Goal: Task Accomplishment & Management: Manage account settings

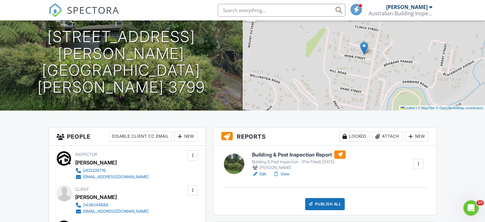
scroll to position [96, 0]
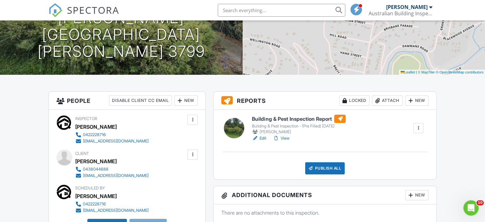
click at [288, 139] on link "View" at bounding box center [281, 138] width 17 height 6
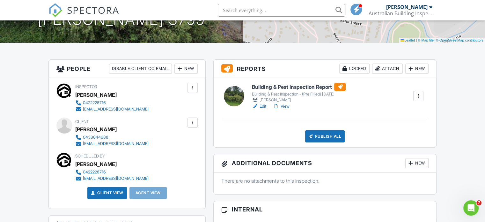
click at [286, 107] on link "View" at bounding box center [281, 106] width 17 height 6
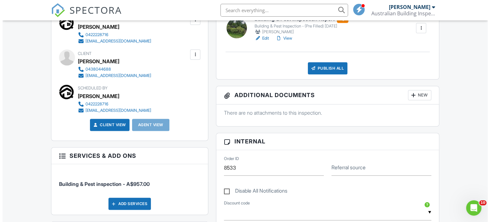
scroll to position [162, 0]
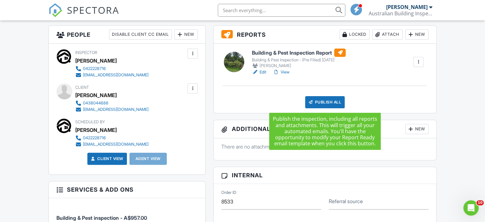
click at [324, 98] on div "Publish All" at bounding box center [325, 102] width 40 height 12
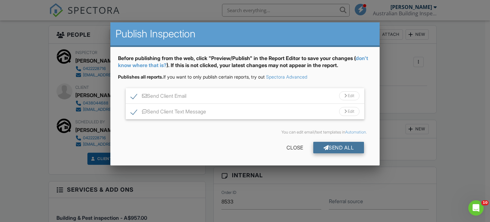
click at [327, 145] on div "Send All" at bounding box center [338, 147] width 51 height 11
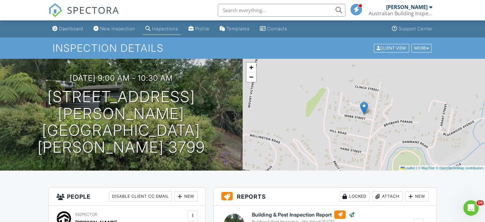
click at [163, 28] on div "Inspections" at bounding box center [165, 28] width 26 height 5
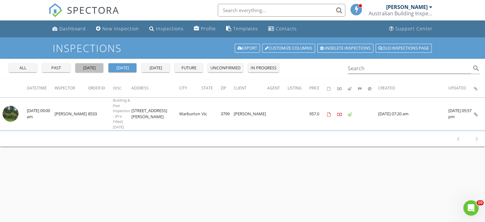
click at [91, 69] on div "[DATE]" at bounding box center [89, 68] width 23 height 6
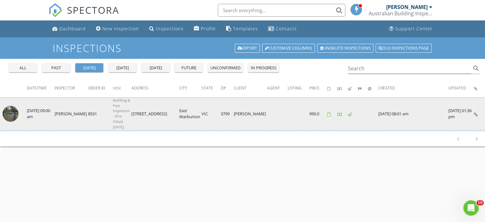
click at [13, 106] on img at bounding box center [11, 114] width 16 height 16
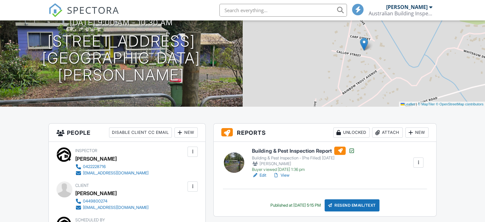
drag, startPoint x: 0, startPoint y: 0, endPoint x: 287, endPoint y: 176, distance: 336.4
click at [287, 176] on link "View" at bounding box center [281, 175] width 17 height 6
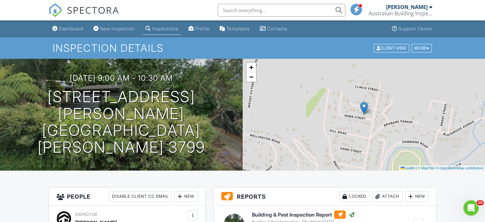
click at [431, 8] on div at bounding box center [430, 6] width 3 height 5
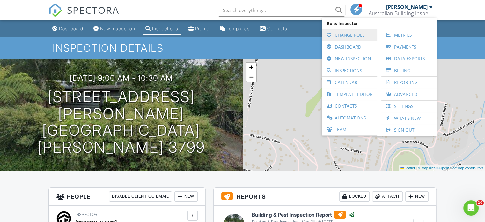
click at [352, 35] on link "Change Role" at bounding box center [349, 34] width 49 height 11
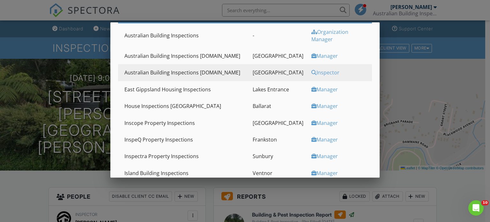
scroll to position [96, 0]
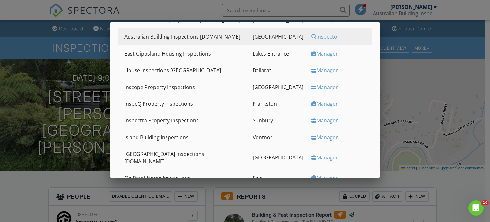
click at [313, 134] on div "Manager" at bounding box center [340, 137] width 59 height 7
